Goal: Communication & Community: Answer question/provide support

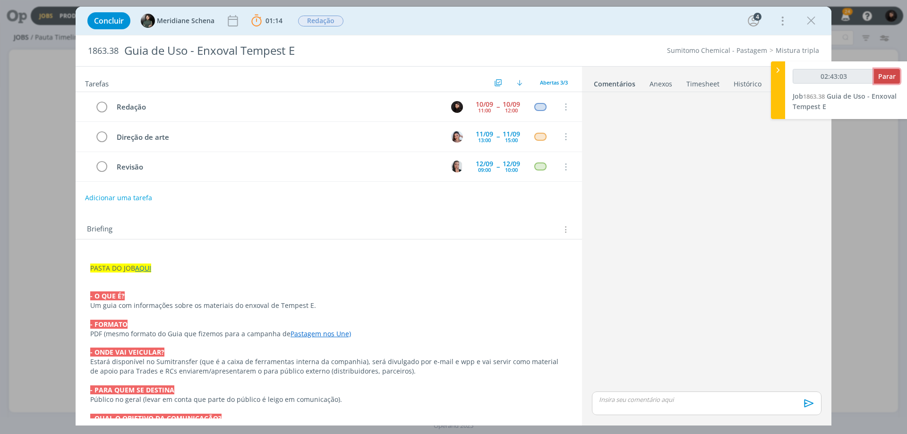
click at [884, 78] on span "Parar" at bounding box center [886, 76] width 17 height 9
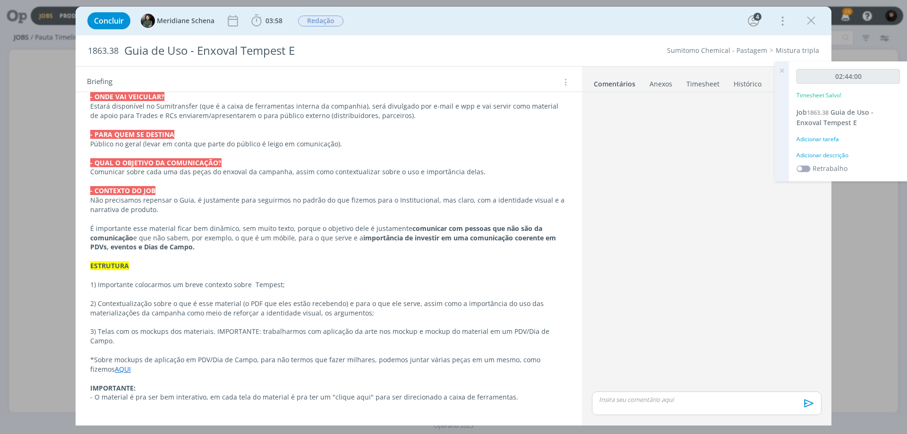
click at [836, 157] on div "Adicionar descrição" at bounding box center [848, 155] width 103 height 9
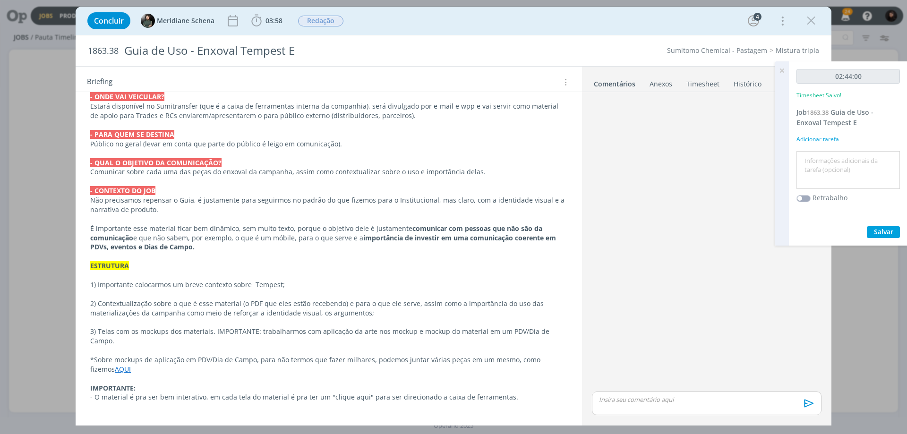
click at [833, 163] on textarea at bounding box center [848, 171] width 99 height 34
type textarea "Redação"
click at [876, 227] on span "Salvar" at bounding box center [883, 231] width 19 height 9
click at [615, 398] on p "dialog" at bounding box center [707, 399] width 215 height 9
drag, startPoint x: 626, startPoint y: 383, endPoint x: 640, endPoint y: 385, distance: 14.4
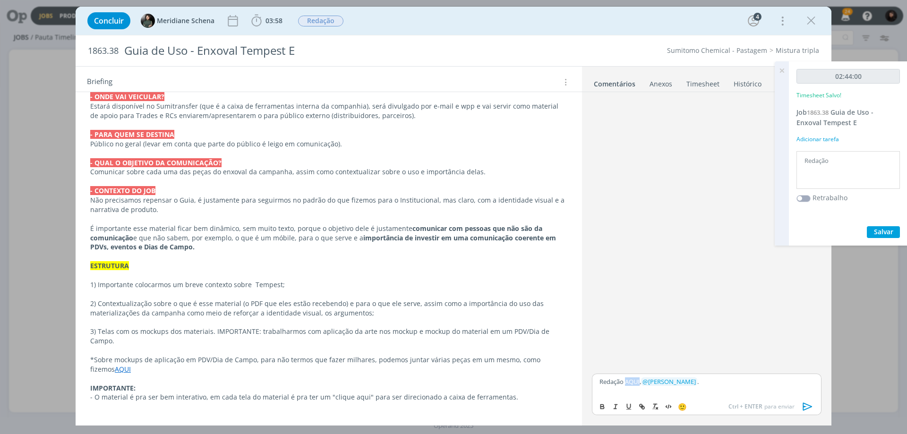
click at [640, 385] on p "Redação AQUI, ﻿ @ [PERSON_NAME] ﻿ ." at bounding box center [707, 382] width 215 height 9
drag, startPoint x: 603, startPoint y: 407, endPoint x: 618, endPoint y: 412, distance: 16.4
click at [605, 409] on icon "dialog" at bounding box center [603, 407] width 8 height 8
click at [638, 408] on icon "dialog" at bounding box center [642, 407] width 8 height 8
paste input "[URL][DOMAIN_NAME]"
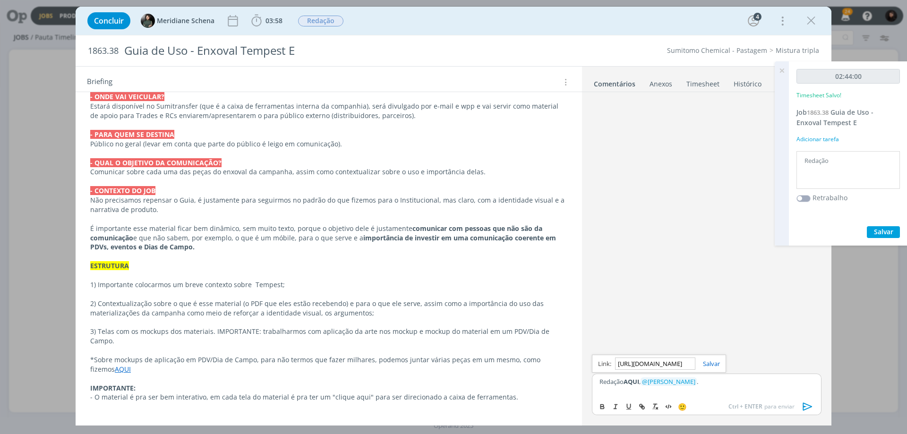
scroll to position [0, 241]
type input "[URL][DOMAIN_NAME]"
click at [712, 367] on link "dialog" at bounding box center [707, 364] width 25 height 9
click at [712, 380] on p "Redação AQUI , ﻿ @ [PERSON_NAME] ﻿ ." at bounding box center [707, 382] width 215 height 9
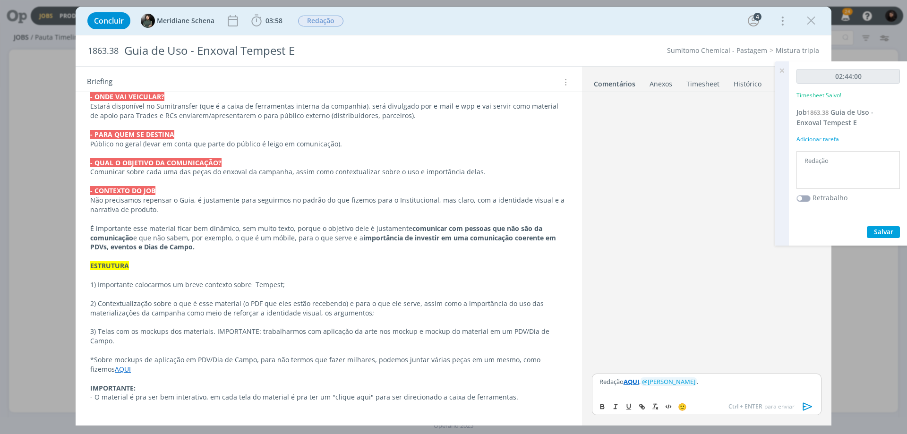
click at [801, 406] on icon "dialog" at bounding box center [808, 407] width 14 height 14
